Goal: Contribute content

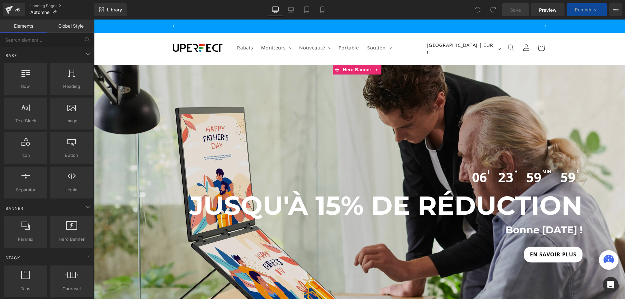
scroll to position [0, 361]
click at [345, 135] on div "06 j 23 H 59 min 59 S Countdown Timer JUSQU'À 15% DE RÉDUCTION Heading [GEOGRAP…" at bounding box center [359, 214] width 531 height 299
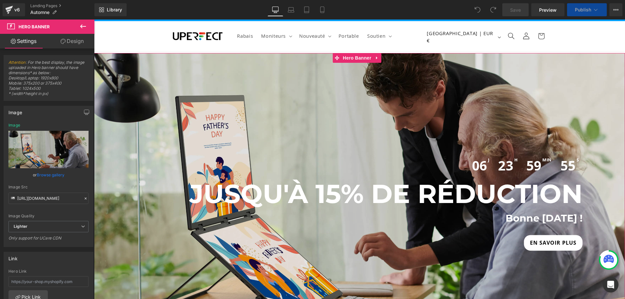
scroll to position [0, 0]
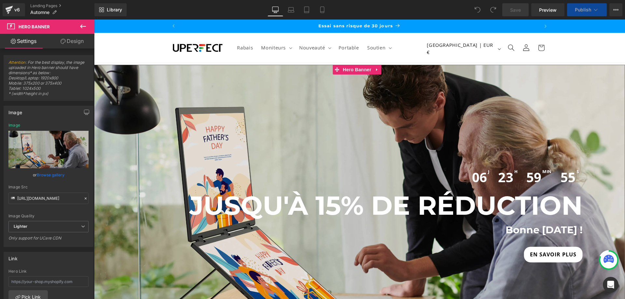
click at [251, 103] on div "06 j 23 H 59 min 55 S Countdown Timer JUSQU'À 15% DE RÉDUCTION Heading [GEOGRAP…" at bounding box center [359, 214] width 531 height 299
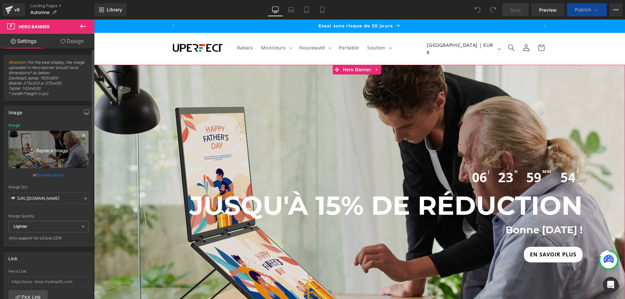
click at [48, 149] on icon "Replace Image" at bounding box center [48, 150] width 52 height 8
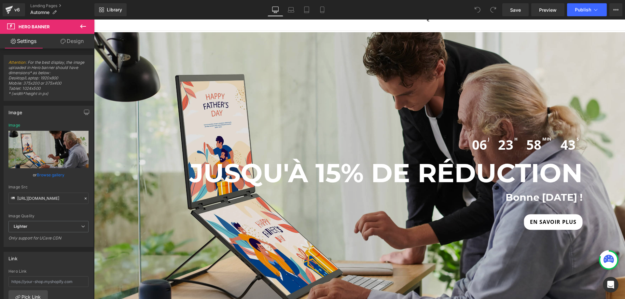
scroll to position [0, 721]
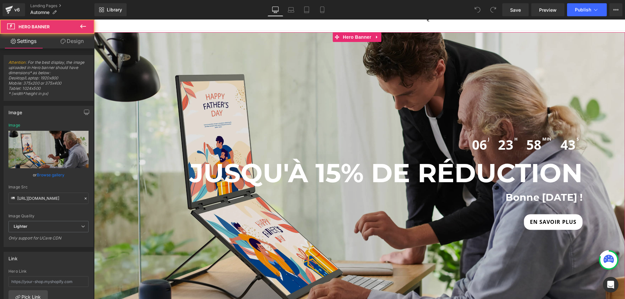
click at [363, 94] on div "06 j 23 H 58 min 43 S Countdown Timer JUSQU'À 15% DE RÉDUCTION Heading [GEOGRAP…" at bounding box center [359, 181] width 531 height 299
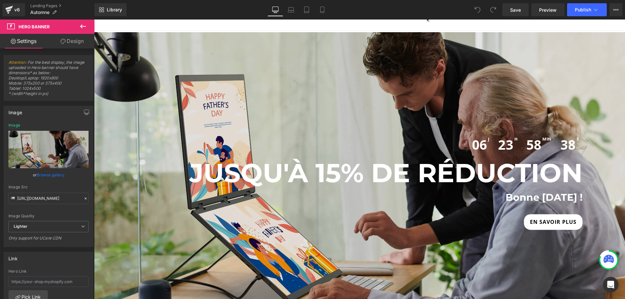
scroll to position [0, 0]
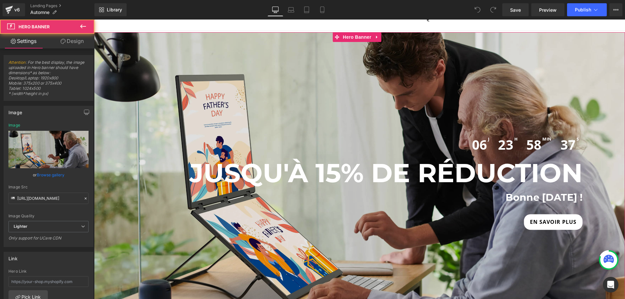
click at [347, 97] on div "06 j 23 H 58 min 37 S Countdown Timer JUSQU'À 15% DE RÉDUCTION Heading [GEOGRAP…" at bounding box center [359, 181] width 531 height 299
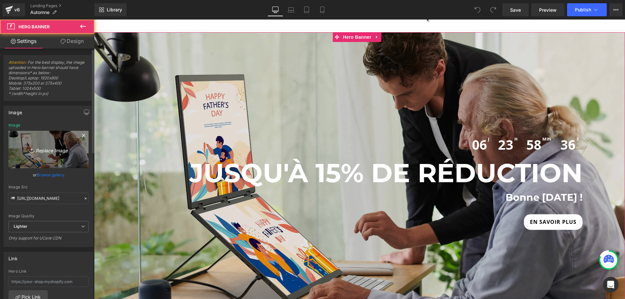
click at [47, 152] on icon "Replace Image" at bounding box center [48, 150] width 52 height 8
type input "C:\fakepath\学习.webp"
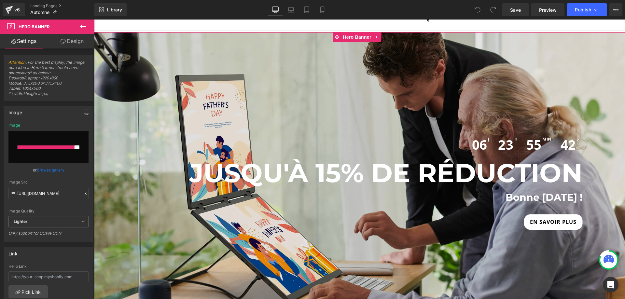
scroll to position [0, 0]
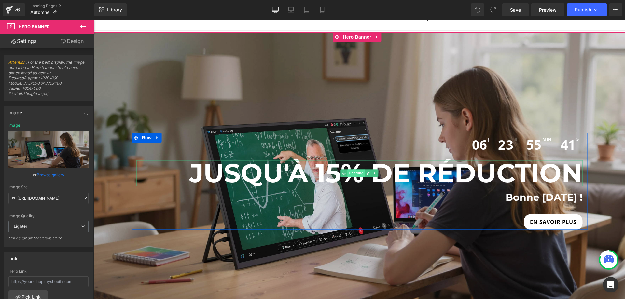
click at [348, 174] on span "Heading" at bounding box center [356, 174] width 18 height 8
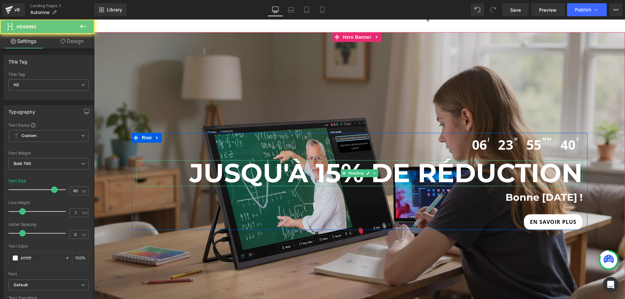
click at [314, 175] on h2 "JUSQU'À 15% DE RÉDUCTION" at bounding box center [360, 174] width 446 height 26
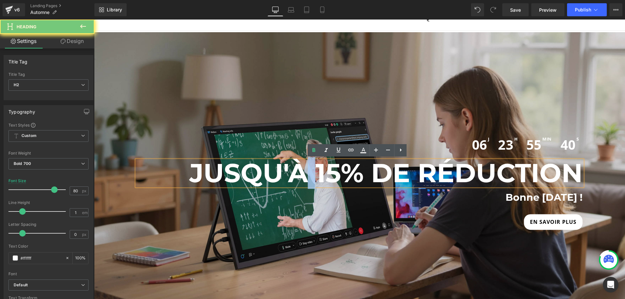
click at [314, 175] on h2 "JUSQU'À 15% DE RÉDUCTION" at bounding box center [360, 174] width 446 height 26
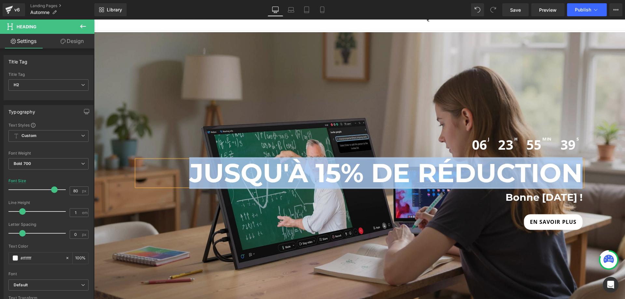
copy h2 "JUSQU'À 15% DE RÉDUCTION"
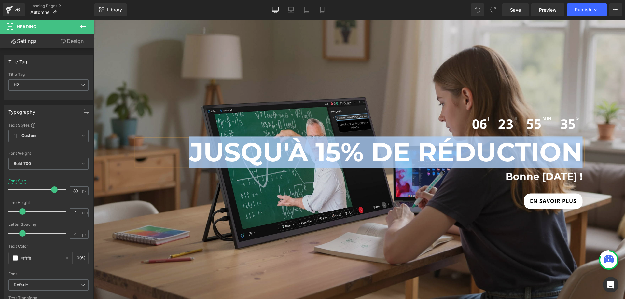
scroll to position [65, 0]
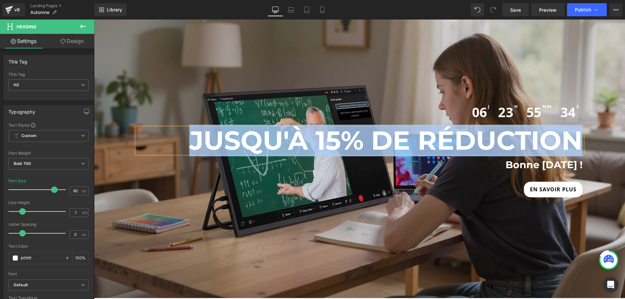
click at [483, 164] on h1 "Bonne [DATE] !" at bounding box center [361, 165] width 443 height 13
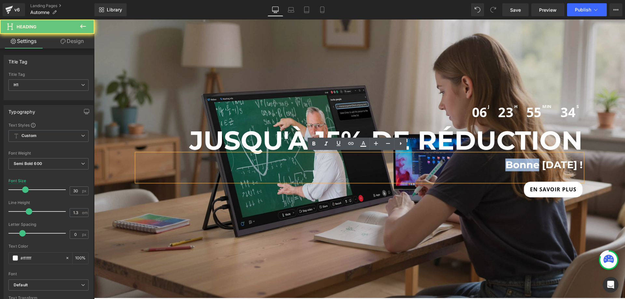
click at [483, 164] on h1 "Bonne [DATE] !" at bounding box center [361, 165] width 443 height 13
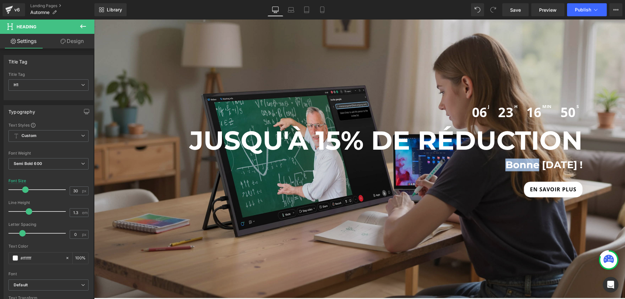
scroll to position [0, 721]
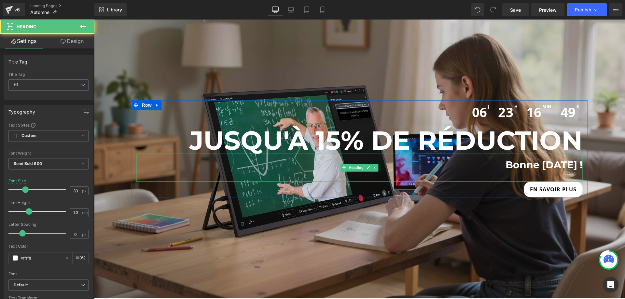
click at [523, 164] on h1 "Bonne [DATE] !" at bounding box center [361, 165] width 443 height 13
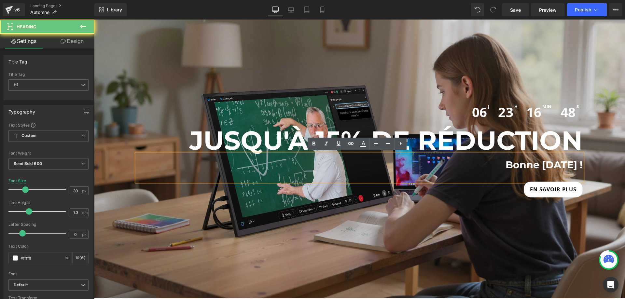
click at [485, 162] on h1 "Bonne [DATE] !" at bounding box center [361, 165] width 443 height 13
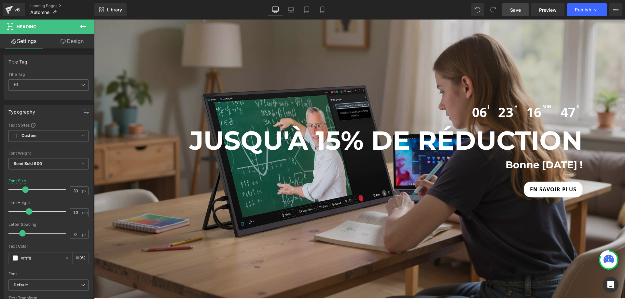
drag, startPoint x: 513, startPoint y: 7, endPoint x: 298, endPoint y: 82, distance: 227.0
click at [513, 7] on span "Save" at bounding box center [515, 10] width 11 height 7
